Goal: Transaction & Acquisition: Obtain resource

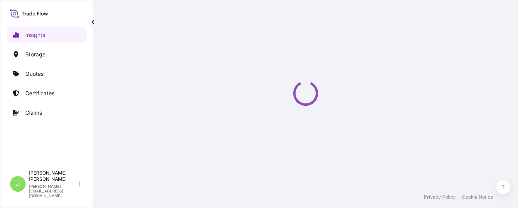
select select "2025"
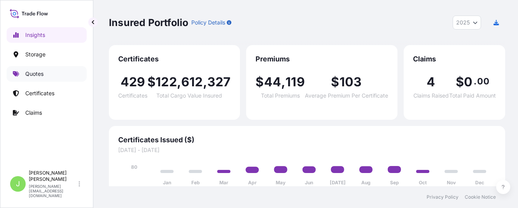
click at [29, 73] on p "Quotes" at bounding box center [34, 74] width 18 height 8
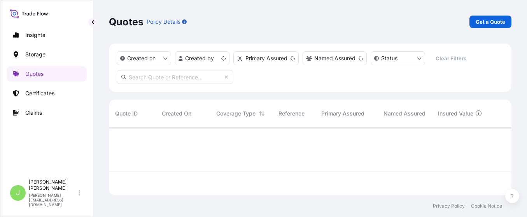
scroll to position [63, 394]
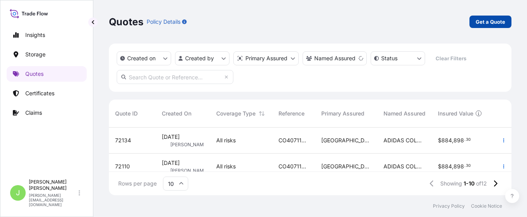
click at [504, 19] on p "Get a Quote" at bounding box center [491, 22] width 30 height 8
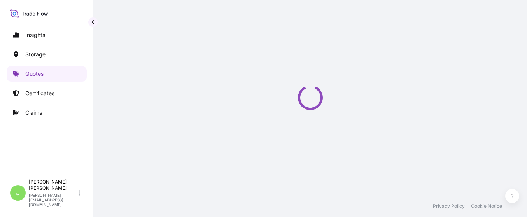
select select "Water"
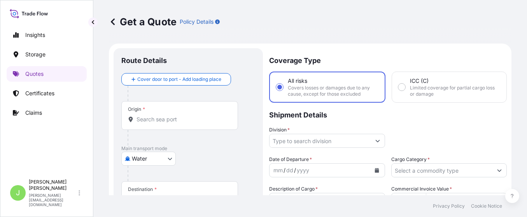
scroll to position [12, 0]
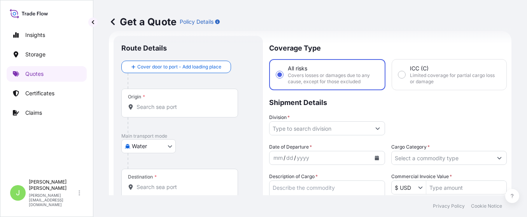
click at [198, 108] on input "Origin *" at bounding box center [183, 107] width 92 height 8
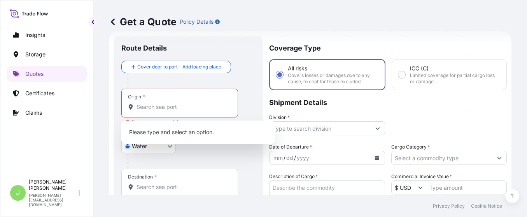
click at [226, 78] on div at bounding box center [192, 81] width 128 height 16
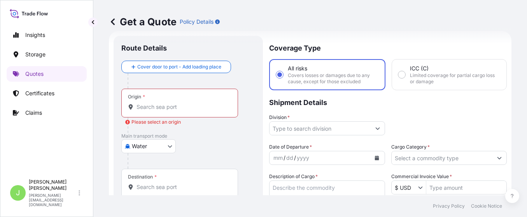
click at [151, 132] on div at bounding box center [183, 125] width 110 height 16
click at [153, 141] on body "0 options available. Insights Storage Quotes Certificates Claims J [PERSON_NAME…" at bounding box center [263, 108] width 527 height 217
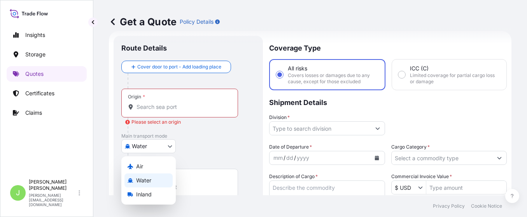
click at [152, 183] on div "Water" at bounding box center [148, 180] width 48 height 14
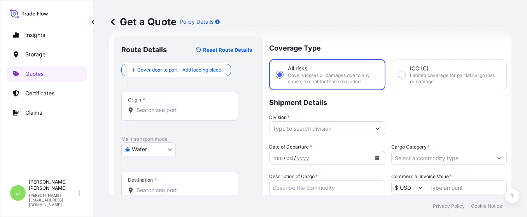
click at [200, 154] on div "Water Air Water Inland" at bounding box center [188, 149] width 134 height 14
click at [183, 111] on input "Origin *" at bounding box center [183, 110] width 92 height 8
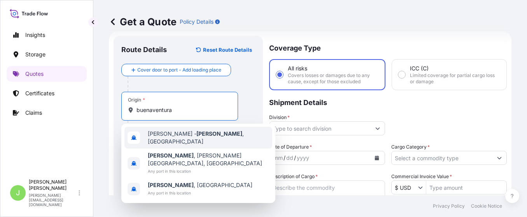
click at [164, 137] on span "[PERSON_NAME][GEOGRAPHIC_DATA] , [GEOGRAPHIC_DATA]" at bounding box center [208, 138] width 121 height 16
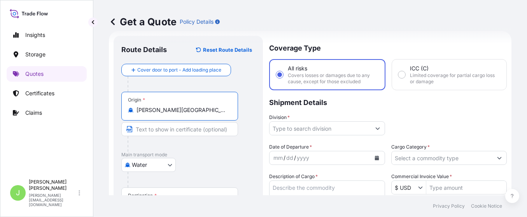
scroll to position [71, 0]
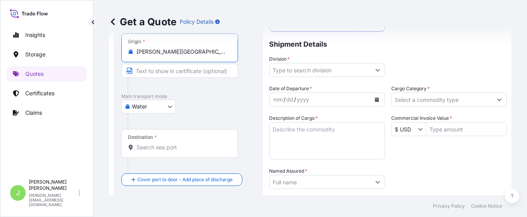
type input "[PERSON_NAME][GEOGRAPHIC_DATA], [GEOGRAPHIC_DATA]"
click at [198, 148] on input "Destination *" at bounding box center [183, 148] width 92 height 8
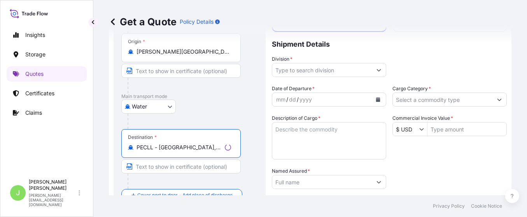
type input "PECLL - [GEOGRAPHIC_DATA], [GEOGRAPHIC_DATA]"
click at [242, 114] on div at bounding box center [193, 122] width 130 height 16
click at [302, 73] on input "Division *" at bounding box center [320, 70] width 101 height 14
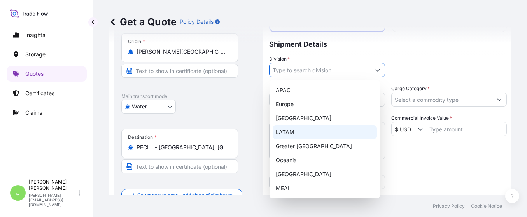
click at [301, 133] on div "LATAM" at bounding box center [325, 132] width 104 height 14
type input "LATAM"
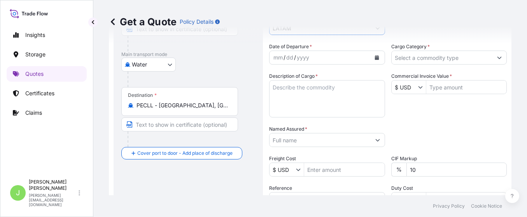
scroll to position [129, 0]
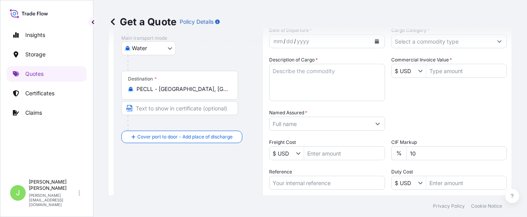
click at [433, 40] on div "Get a Quote Policy Details" at bounding box center [310, 22] width 403 height 44
click at [433, 43] on div "Get a Quote Policy Details" at bounding box center [310, 22] width 403 height 44
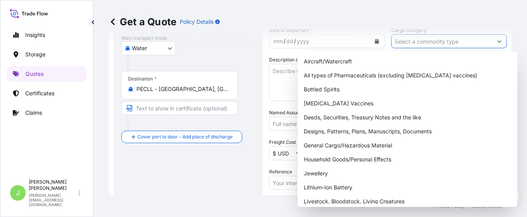
click at [434, 45] on input "Cargo Category *" at bounding box center [442, 41] width 101 height 14
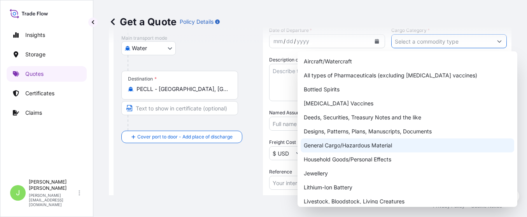
click at [338, 144] on div "General Cargo/Hazardous Material" at bounding box center [408, 145] width 214 height 14
type input "General Cargo/Hazardous Material"
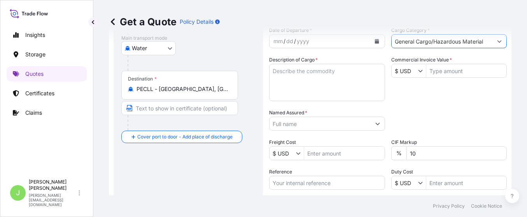
click at [331, 74] on textarea "Description of Cargo *" at bounding box center [327, 82] width 116 height 37
click at [321, 74] on textarea "Description of Cargo *" at bounding box center [327, 82] width 116 height 37
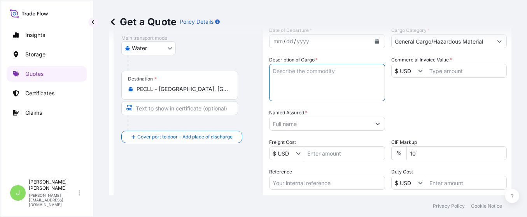
paste textarea "EMBREAK CDM2926C UN1993 , FLAMMABLE LIQUID, N.O.S.() EMBREAK CDM2926C, CARGA IM…"
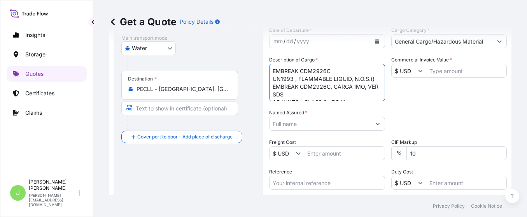
scroll to position [20, 0]
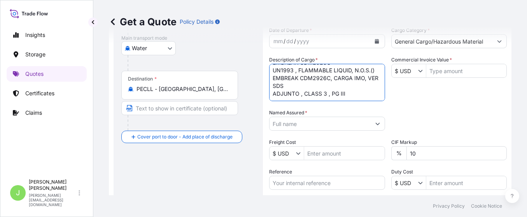
type textarea "EMBREAK CDM2926C UN1993 , FLAMMABLE LIQUID, N.O.S.() EMBREAK CDM2926C, CARGA IM…"
click at [495, 96] on div "Date of Departure * mm / dd / yyyy Cargo Category * General Cargo/Hazardous Mat…" at bounding box center [388, 122] width 238 height 193
click at [442, 75] on input "Commercial Invoice Value *" at bounding box center [466, 71] width 81 height 14
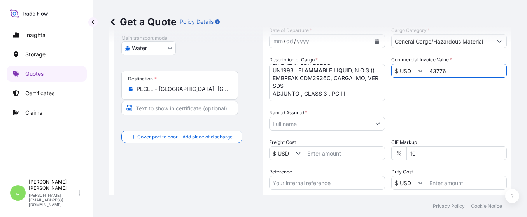
type input "43,776"
click at [307, 125] on input "Named Assured *" at bounding box center [320, 124] width 101 height 14
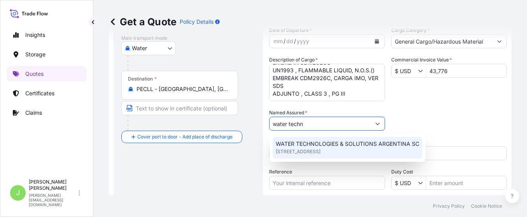
click at [321, 152] on span "[STREET_ADDRESS]" at bounding box center [298, 152] width 45 height 8
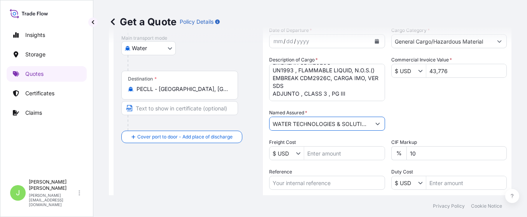
type input "WATER TECHNOLOGIES & SOLUTIONS ARGENTINA SC"
click at [361, 123] on input "WATER TECHNOLOGIES & SOLUTIONS ARGENTINA SC" at bounding box center [320, 124] width 101 height 14
click at [424, 115] on div "Packing Category Type to search a container mode Please select a primary mode o…" at bounding box center [449, 120] width 116 height 22
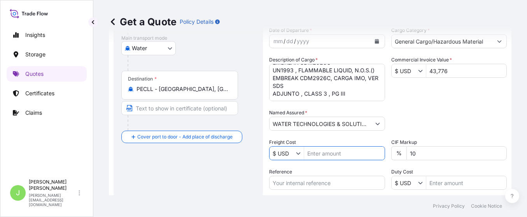
click at [327, 149] on input "Freight Cost" at bounding box center [344, 153] width 81 height 14
click at [321, 149] on input "Freight Cost" at bounding box center [344, 153] width 81 height 14
type input "425"
click at [454, 114] on div "Packing Category Type to search a container mode Please select a primary mode o…" at bounding box center [449, 120] width 116 height 22
click at [315, 189] on input "Reference" at bounding box center [327, 183] width 116 height 14
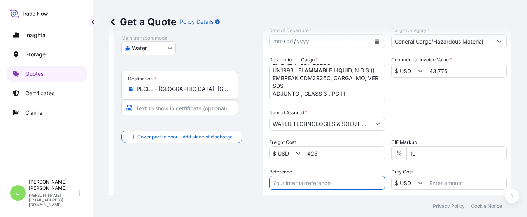
paste input "CO4001155359"
type input "CO4001155359"
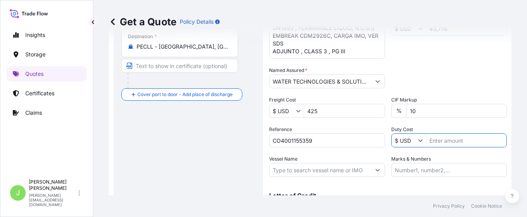
scroll to position [216, 0]
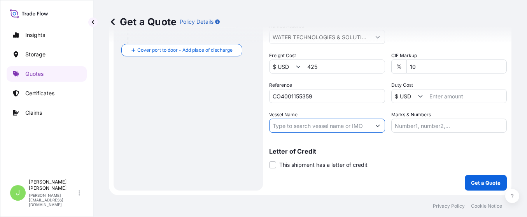
click at [303, 123] on input "Vessel Name" at bounding box center [320, 126] width 101 height 14
paste input "YOKOHAMA EXPRESS 2534E"
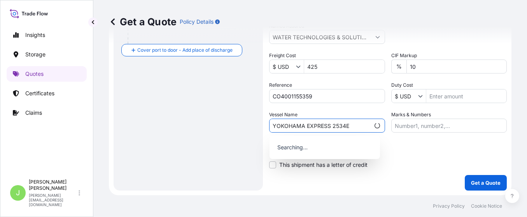
click at [331, 126] on input "YOKOHAMA EXPRESS 2534E" at bounding box center [320, 126] width 100 height 14
type input "YOKOHAMA EXPRESS // 2534E"
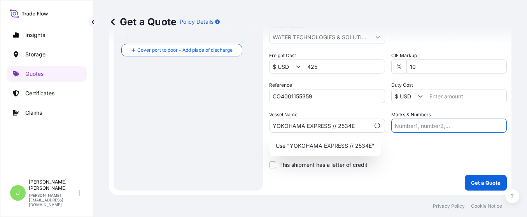
click at [422, 130] on input "Marks & Numbers" at bounding box center [449, 126] width 116 height 14
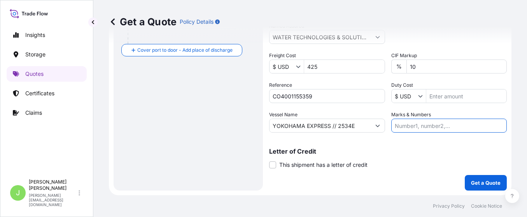
paste input "HLCUBO2250932827"
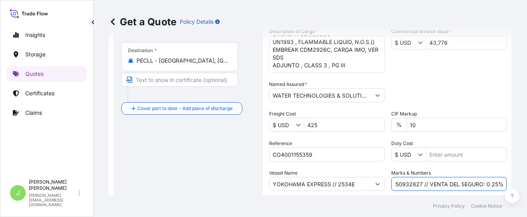
scroll to position [99, 0]
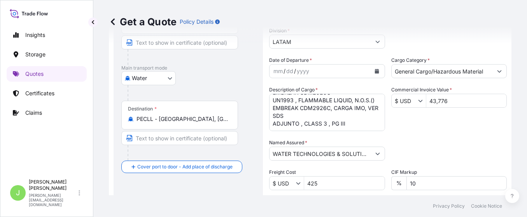
type input "HLCUBO2250932827 // VENTA DEL SEGURO: 0.25%"
click at [298, 149] on input "WATER TECHNOLOGIES & SOLUTIONS ARGENTINA SC" at bounding box center [320, 154] width 101 height 14
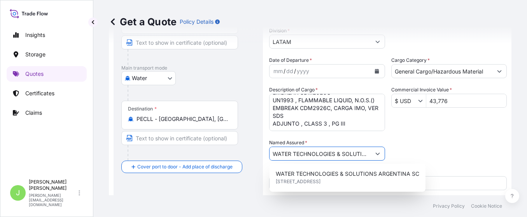
type input "WATER ECHNOLOGIES & SOLUTIONS ARGENTINA SC"
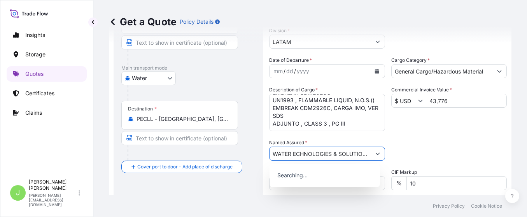
click at [298, 151] on input "WATER ECHNOLOGIES & SOLUTIONS ARGENTINA SC" at bounding box center [320, 154] width 101 height 14
paste input "WATER TECHNOLOGIES & SOLUTIONS S.A"
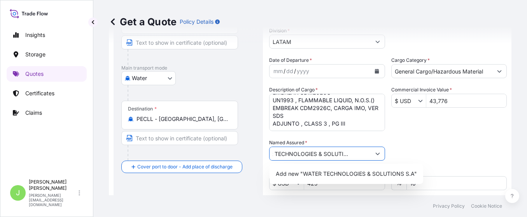
scroll to position [0, 23]
type input "WATER TECHNOLOGIES & SOLUTIONS S.A."
click at [406, 149] on div "Packing Category Type to search a container mode Please select a primary mode o…" at bounding box center [449, 150] width 116 height 22
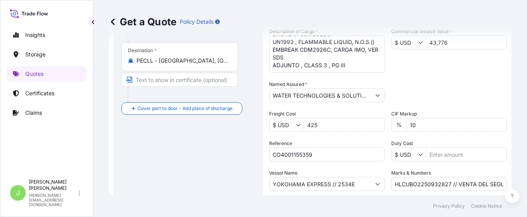
scroll to position [216, 0]
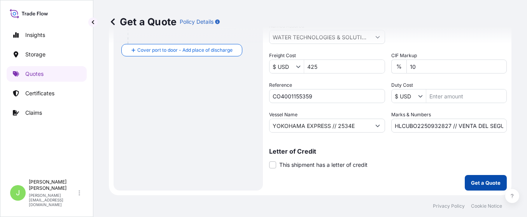
click at [471, 179] on p "Get a Quote" at bounding box center [486, 183] width 30 height 8
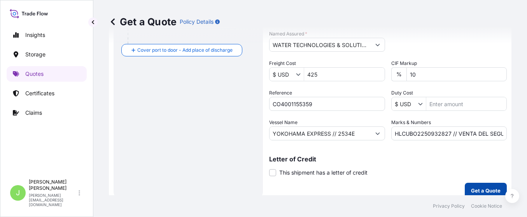
click at [475, 189] on p "Get a Quote" at bounding box center [486, 191] width 30 height 8
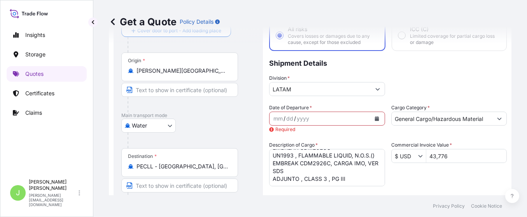
scroll to position [0, 0]
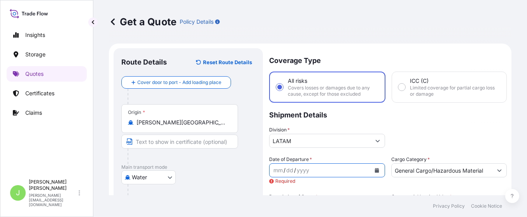
click at [375, 170] on button "Calendar" at bounding box center [377, 170] width 12 height 12
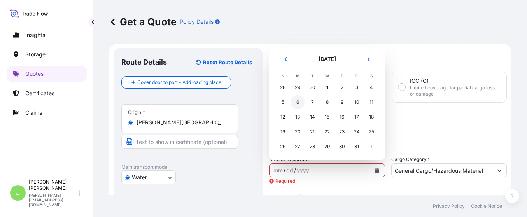
click at [296, 102] on div "6" at bounding box center [298, 102] width 14 height 14
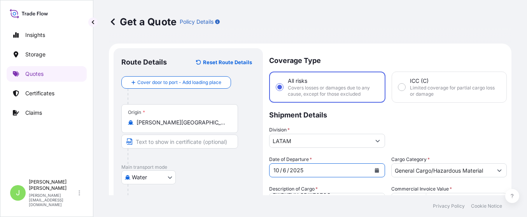
click at [335, 30] on div "Get a Quote Policy Details" at bounding box center [310, 22] width 403 height 44
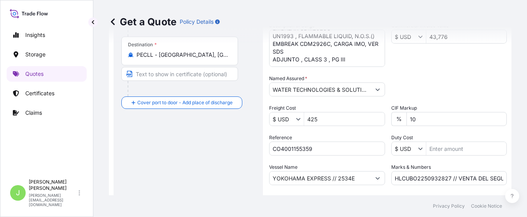
scroll to position [216, 0]
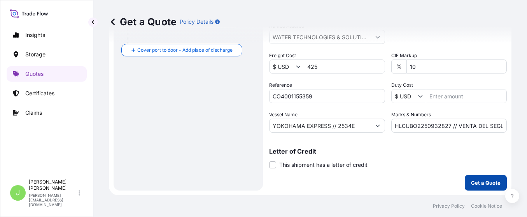
click at [478, 180] on p "Get a Quote" at bounding box center [486, 183] width 30 height 8
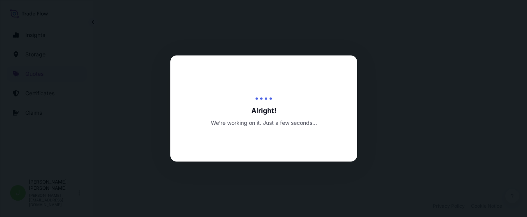
select select "Water"
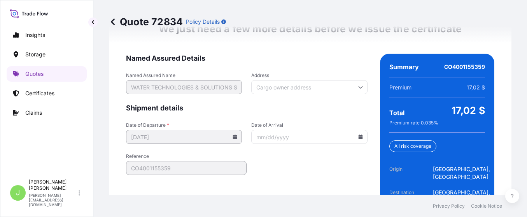
scroll to position [1296, 0]
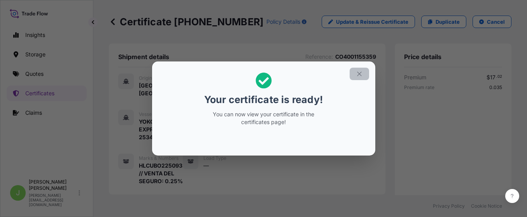
click at [362, 75] on button "button" at bounding box center [359, 74] width 19 height 12
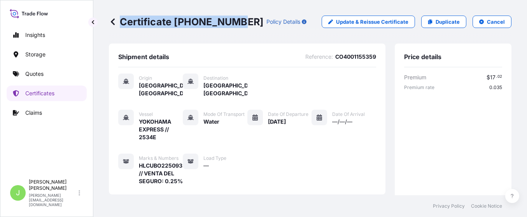
drag, startPoint x: 121, startPoint y: 20, endPoint x: 233, endPoint y: 25, distance: 112.1
click at [233, 25] on p "Certificate [PHONE_NUMBER]" at bounding box center [186, 22] width 154 height 12
copy p "Certificate [PHONE_NUMBER]"
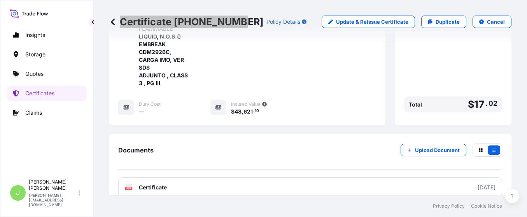
scroll to position [334, 0]
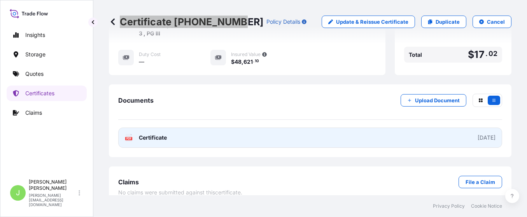
click at [257, 128] on link "PDF Certificate [DATE]" at bounding box center [310, 138] width 384 height 20
